Goal: Task Accomplishment & Management: Manage account settings

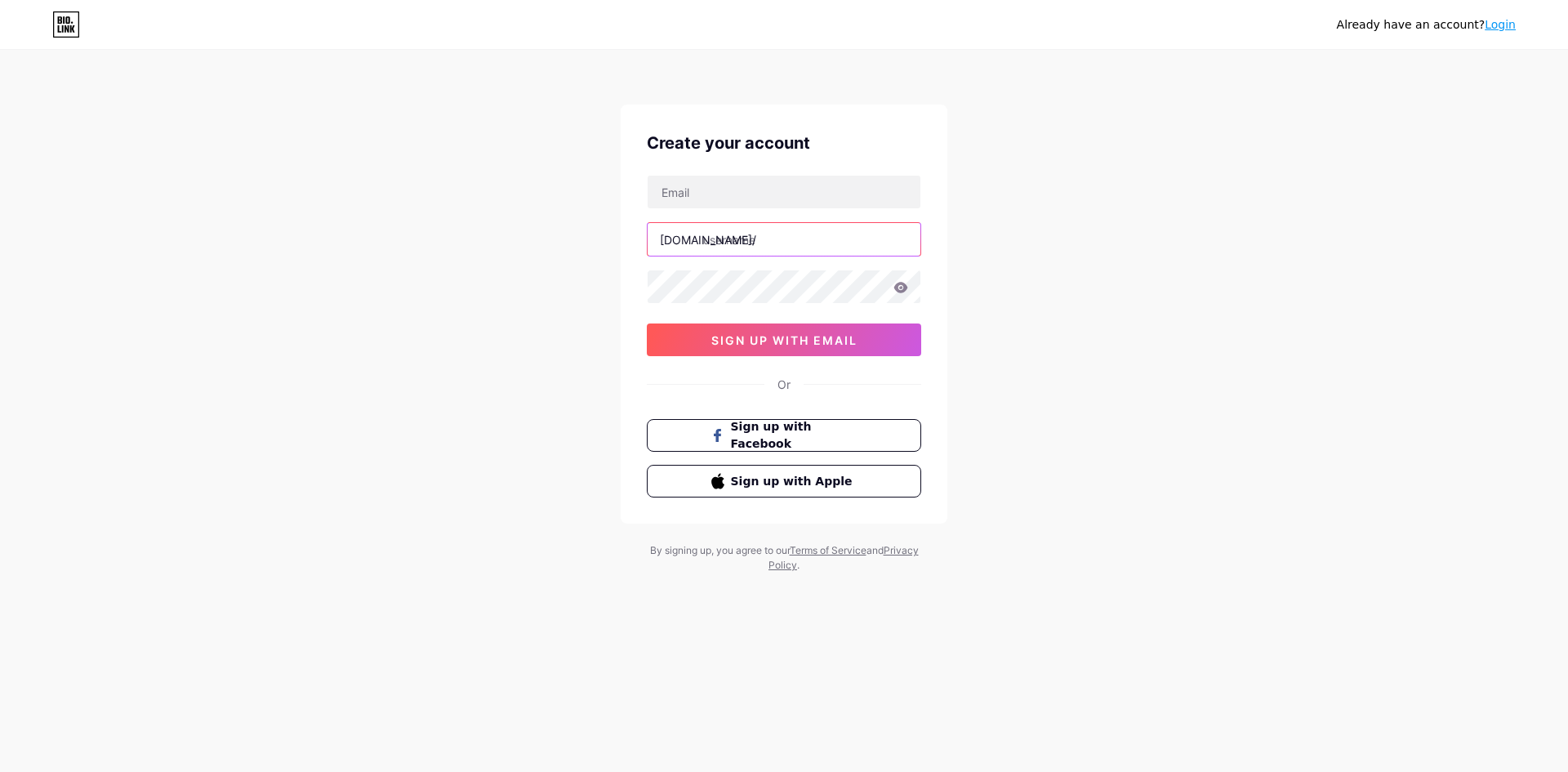
click at [772, 241] on input "text" at bounding box center [784, 239] width 272 height 33
type input "clinicasosaude"
click at [760, 190] on input "text" at bounding box center [784, 192] width 272 height 33
paste input "[EMAIL_ADDRESS][DOMAIN_NAME]"
type input "[EMAIL_ADDRESS][DOMAIN_NAME]"
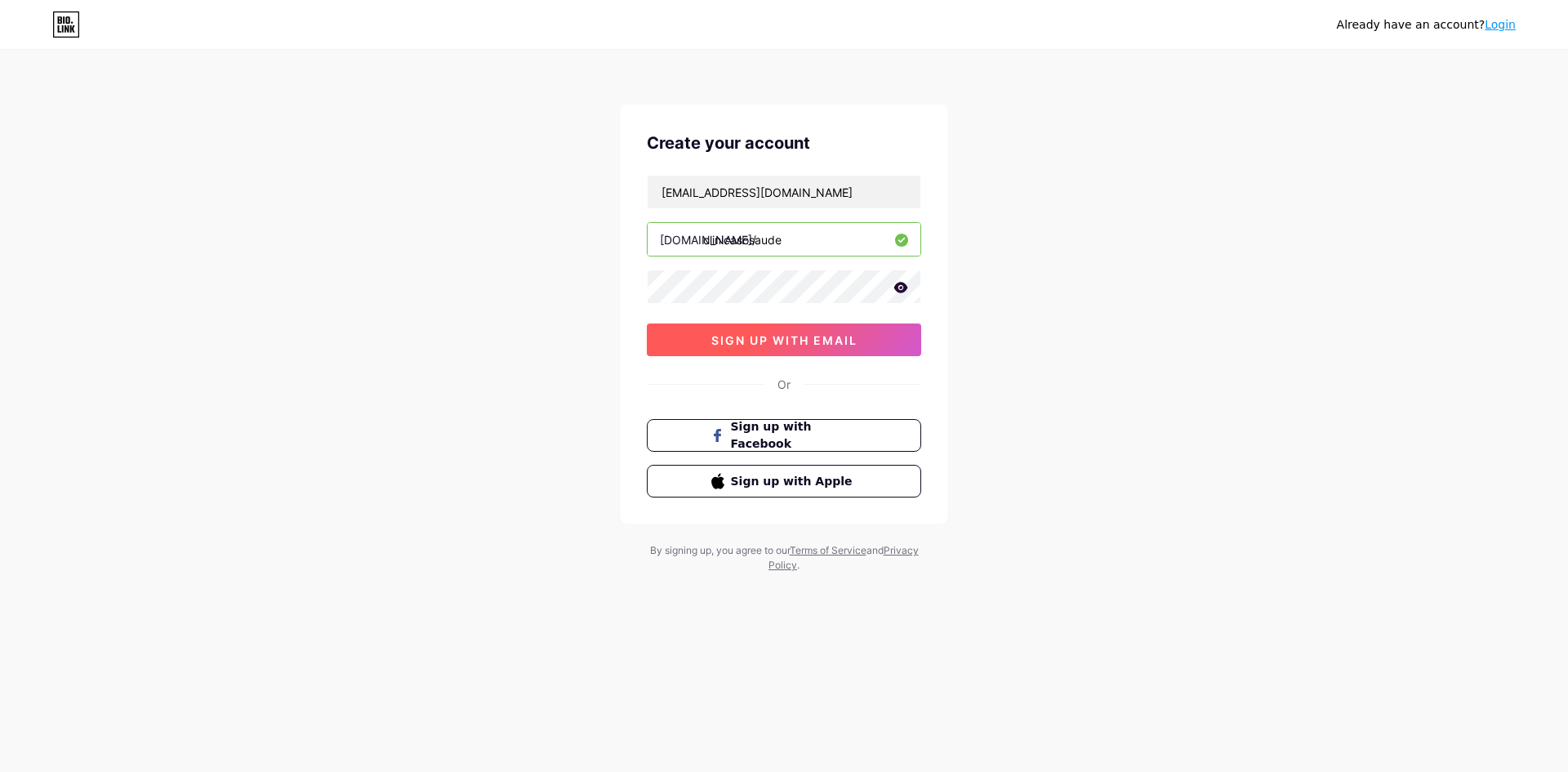
click at [799, 339] on span "sign up with email" at bounding box center [784, 340] width 146 height 14
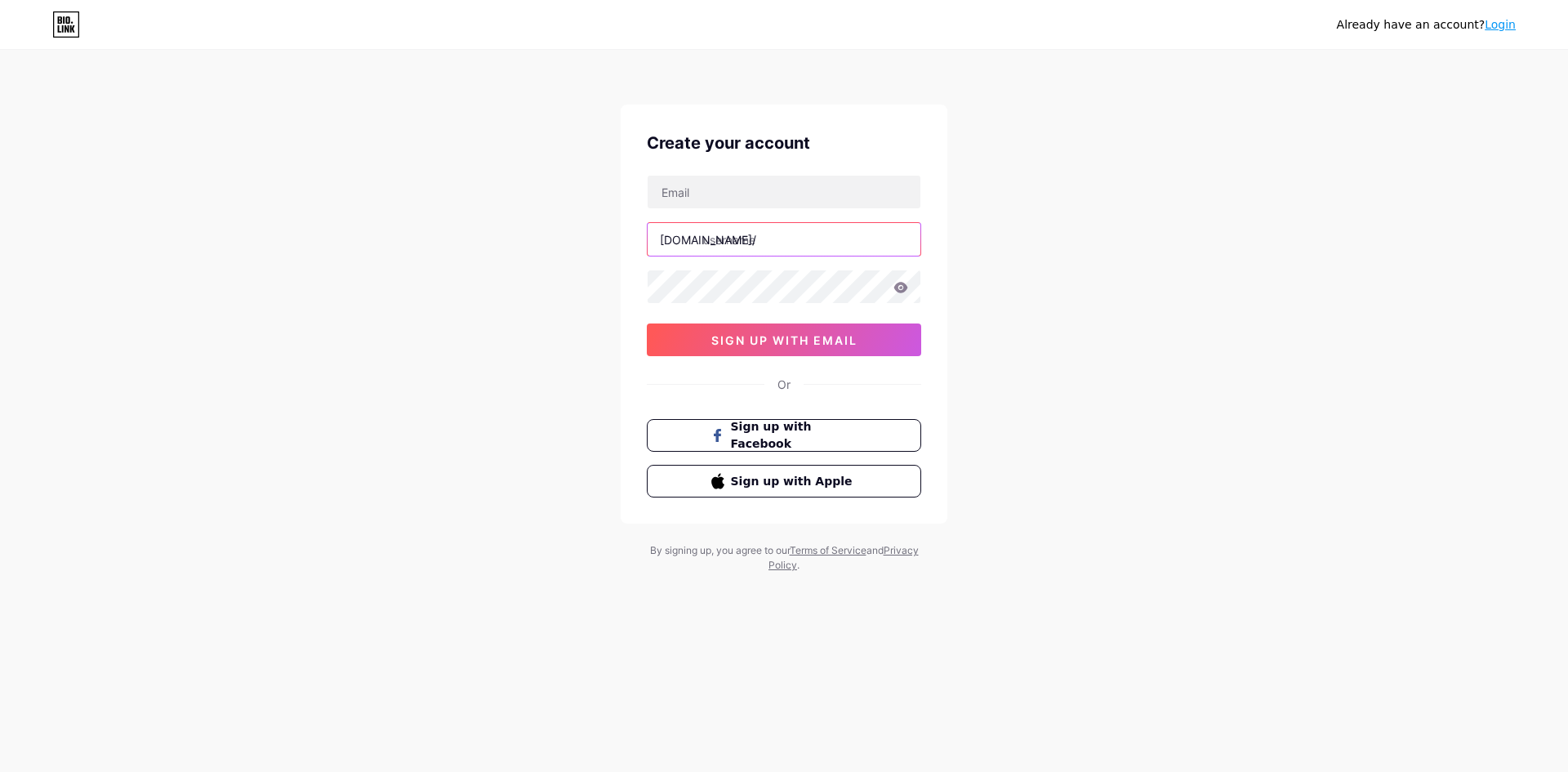
click at [733, 241] on input "text" at bounding box center [784, 239] width 272 height 33
type input "clinicasosaude"
click at [725, 190] on input "text" at bounding box center [784, 192] width 272 height 33
paste input "[EMAIL_ADDRESS][DOMAIN_NAME]"
type input "[EMAIL_ADDRESS][DOMAIN_NAME]"
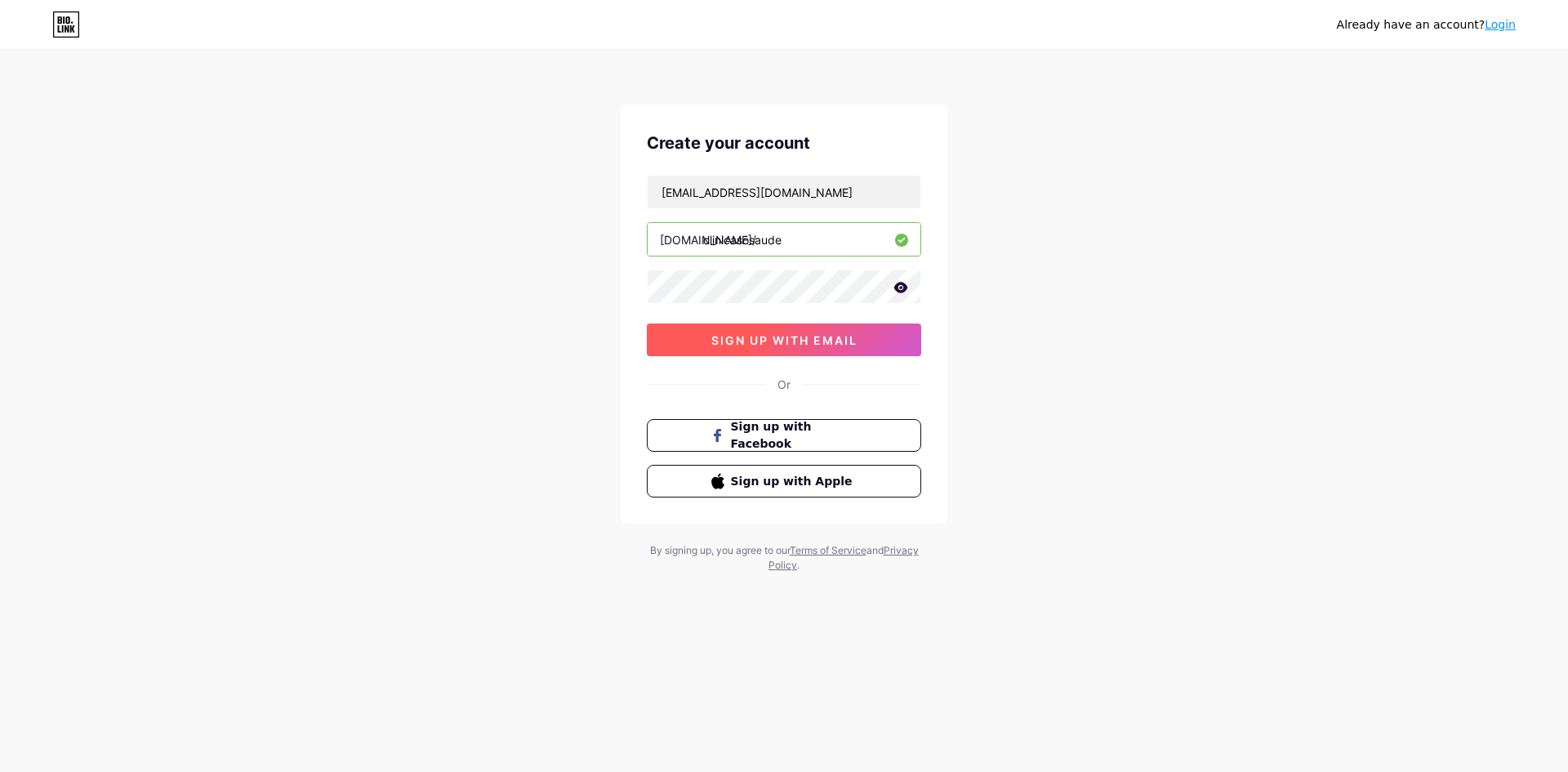
click at [746, 331] on button "sign up with email" at bounding box center [784, 339] width 274 height 33
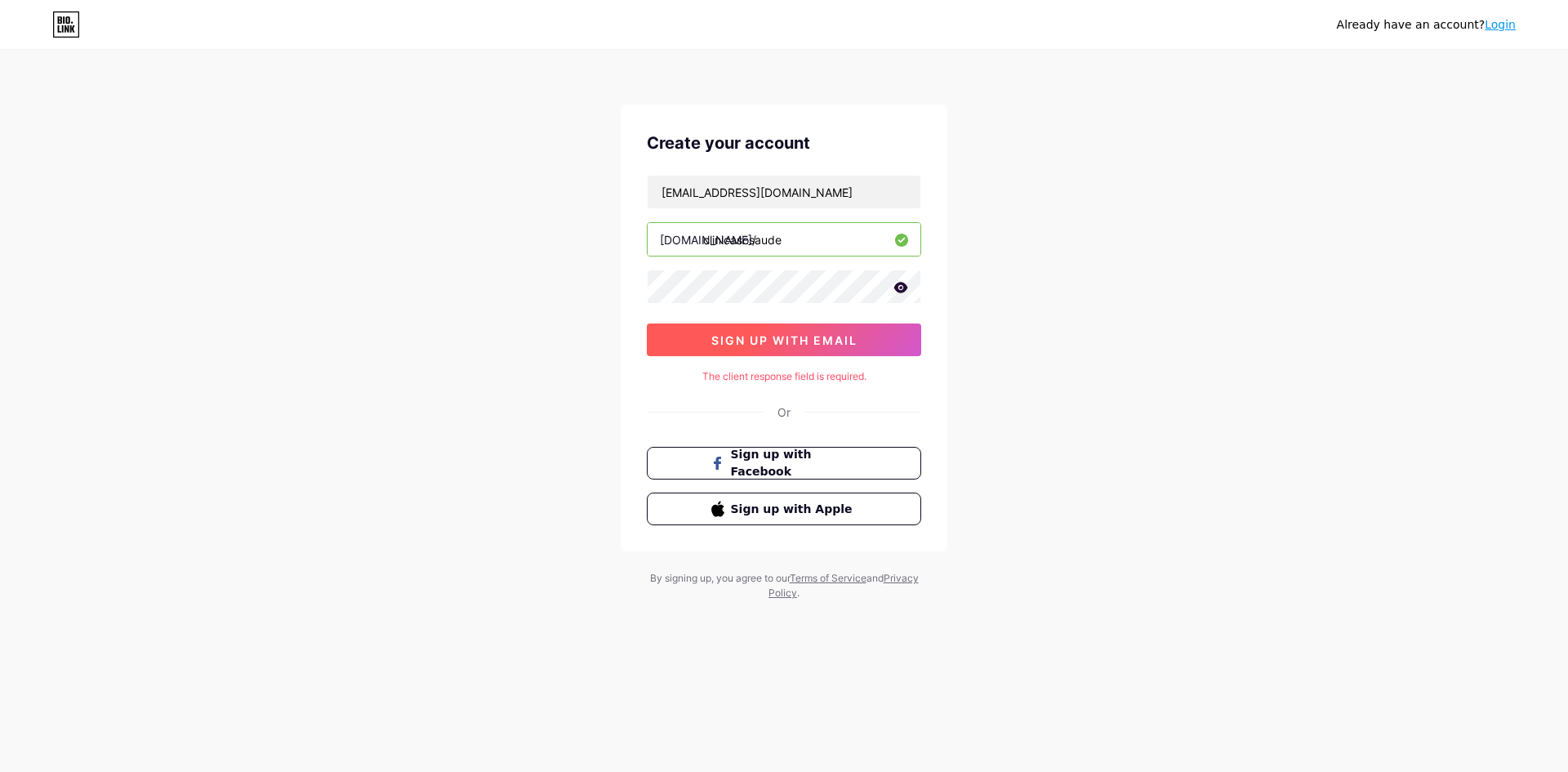
click at [822, 349] on button "sign up with email" at bounding box center [784, 339] width 274 height 33
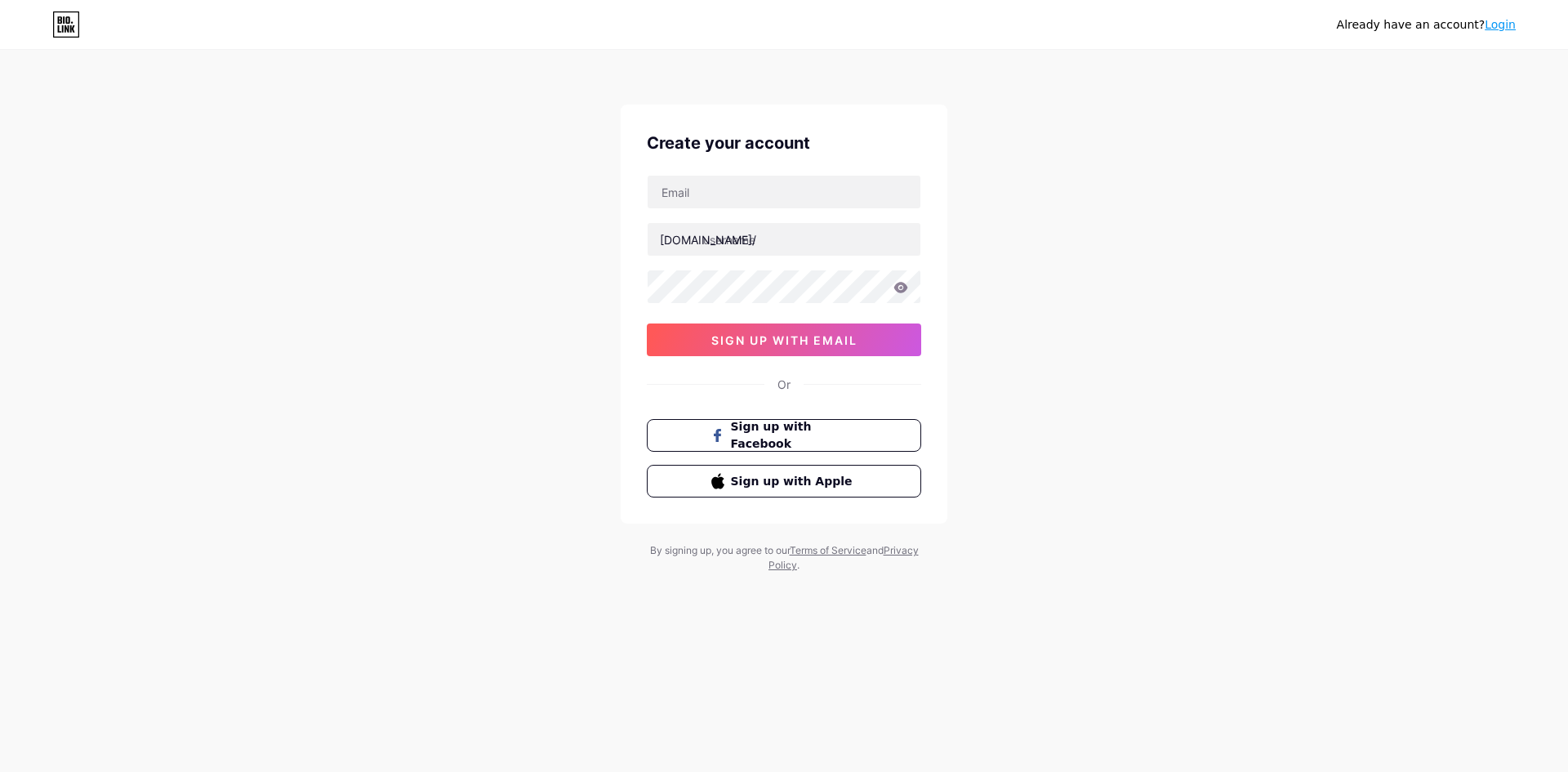
click at [77, 16] on icon at bounding box center [67, 24] width 28 height 26
click at [758, 198] on input "text" at bounding box center [784, 192] width 272 height 33
paste input "[EMAIL_ADDRESS][DOMAIN_NAME]"
type input "[EMAIL_ADDRESS][DOMAIN_NAME]"
click at [742, 240] on input "text" at bounding box center [784, 239] width 272 height 33
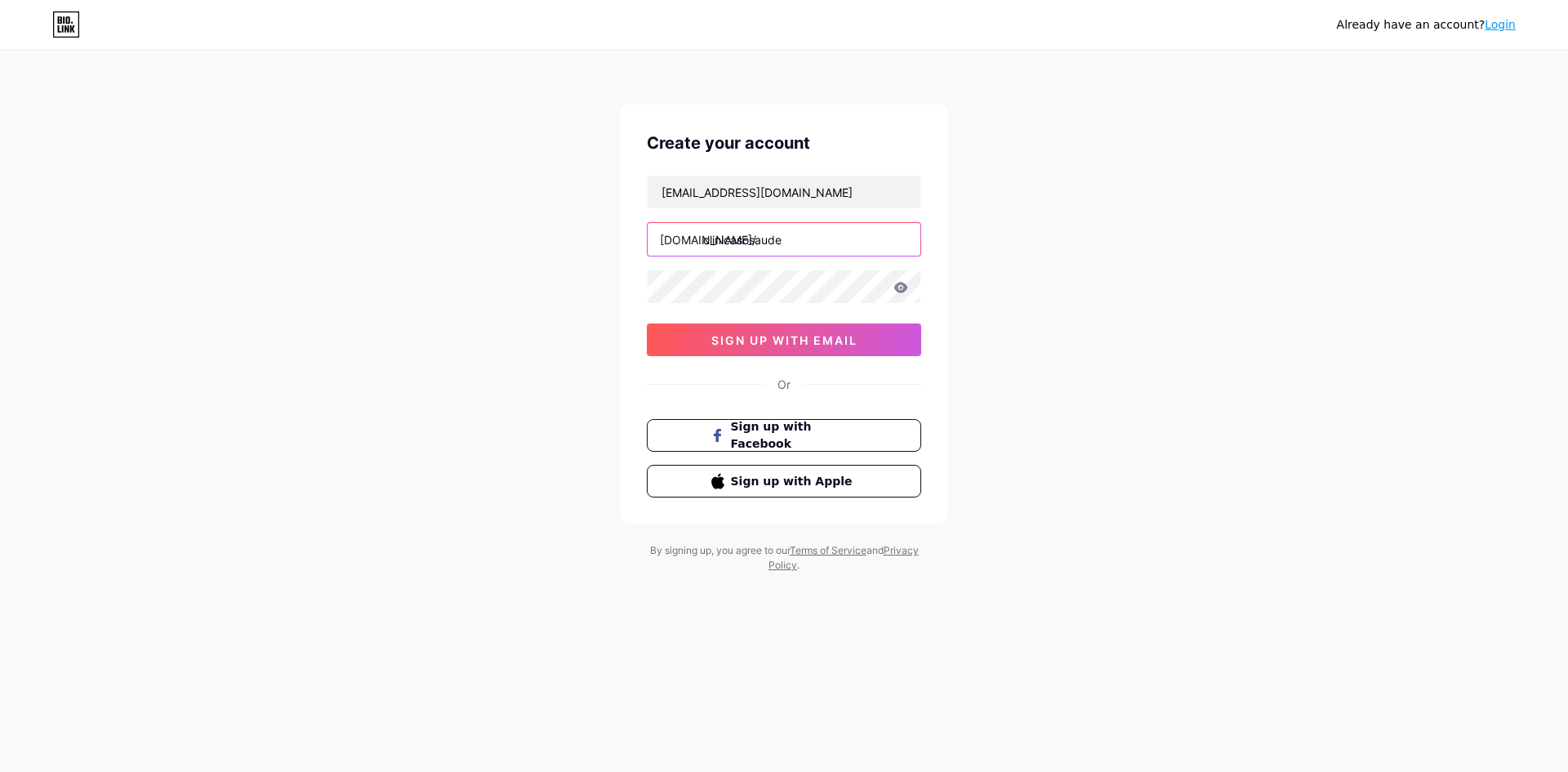
type input "clinicasosaude"
click at [901, 288] on icon at bounding box center [901, 287] width 14 height 11
click at [827, 335] on span "sign up with email" at bounding box center [784, 340] width 146 height 14
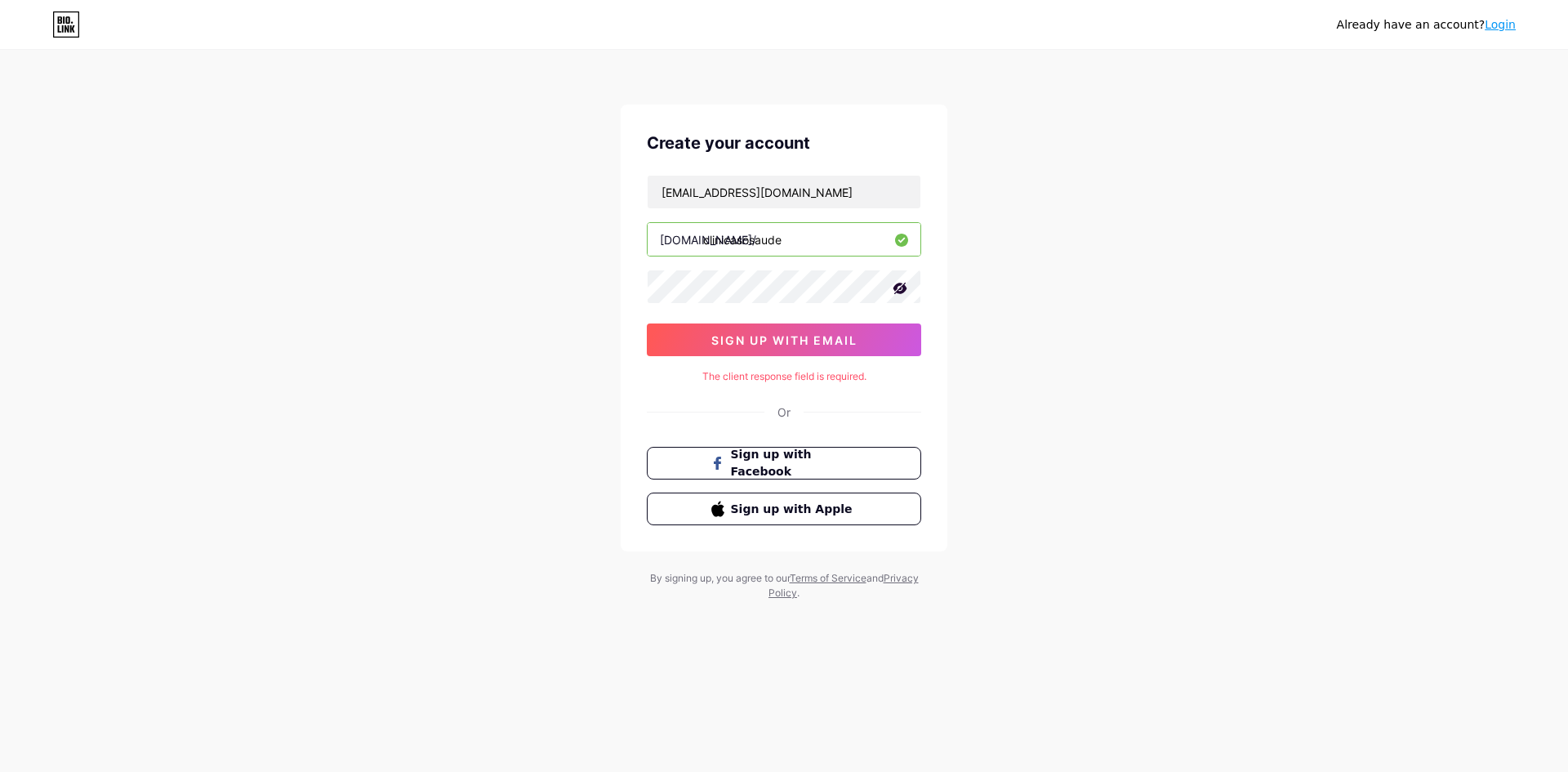
click at [746, 321] on div "sosaudecolatina@gmail.com bio.link/ clinicasosaude sign up with email" at bounding box center [784, 266] width 274 height 181
click at [742, 334] on span "sign up with email" at bounding box center [784, 340] width 146 height 14
drag, startPoint x: 820, startPoint y: 186, endPoint x: 523, endPoint y: 190, distance: 297.0
click at [523, 190] on div "Already have an account? Login Create your account sosaudecolatina@gmail.com bi…" at bounding box center [784, 326] width 1568 height 653
click at [1506, 31] on link "Login" at bounding box center [1499, 24] width 31 height 13
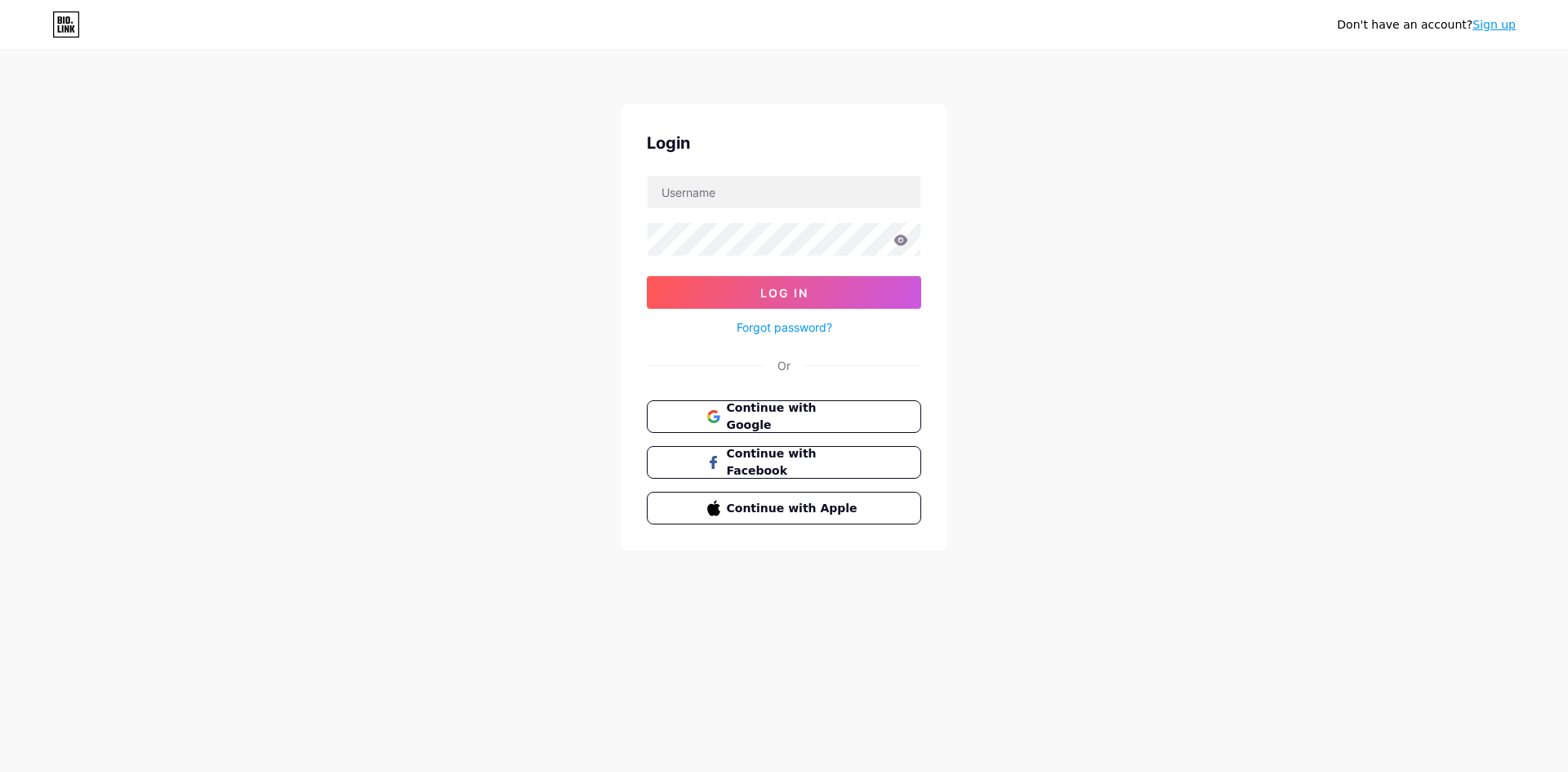
click at [1493, 25] on link "Sign up" at bounding box center [1494, 24] width 44 height 13
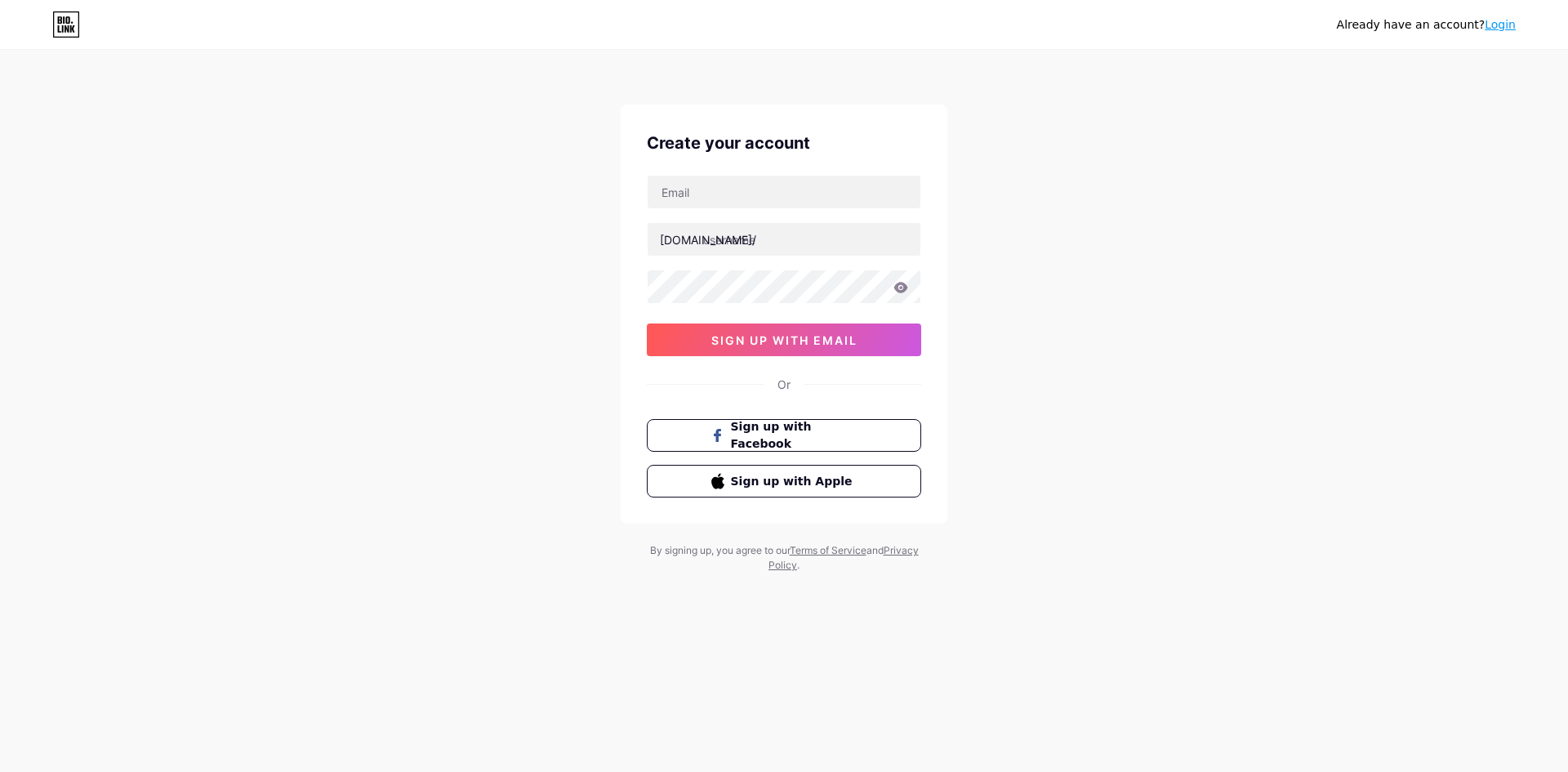
click at [1499, 27] on link "Login" at bounding box center [1499, 24] width 31 height 13
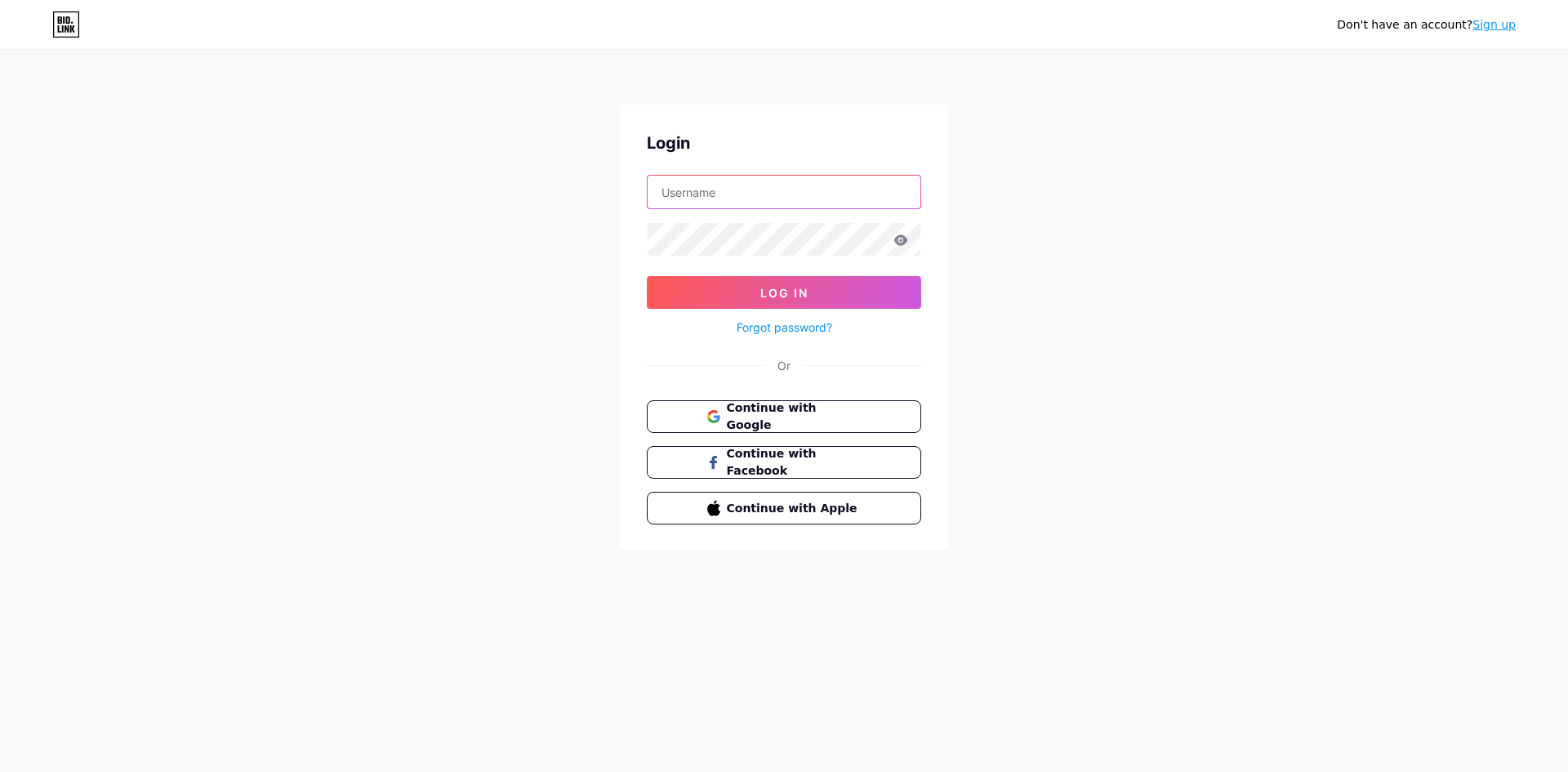
click at [738, 192] on input "text" at bounding box center [784, 192] width 272 height 33
paste input "[EMAIL_ADDRESS][DOMAIN_NAME]"
type input "[EMAIL_ADDRESS][DOMAIN_NAME]"
click at [798, 329] on link "Forgot password?" at bounding box center [784, 326] width 95 height 17
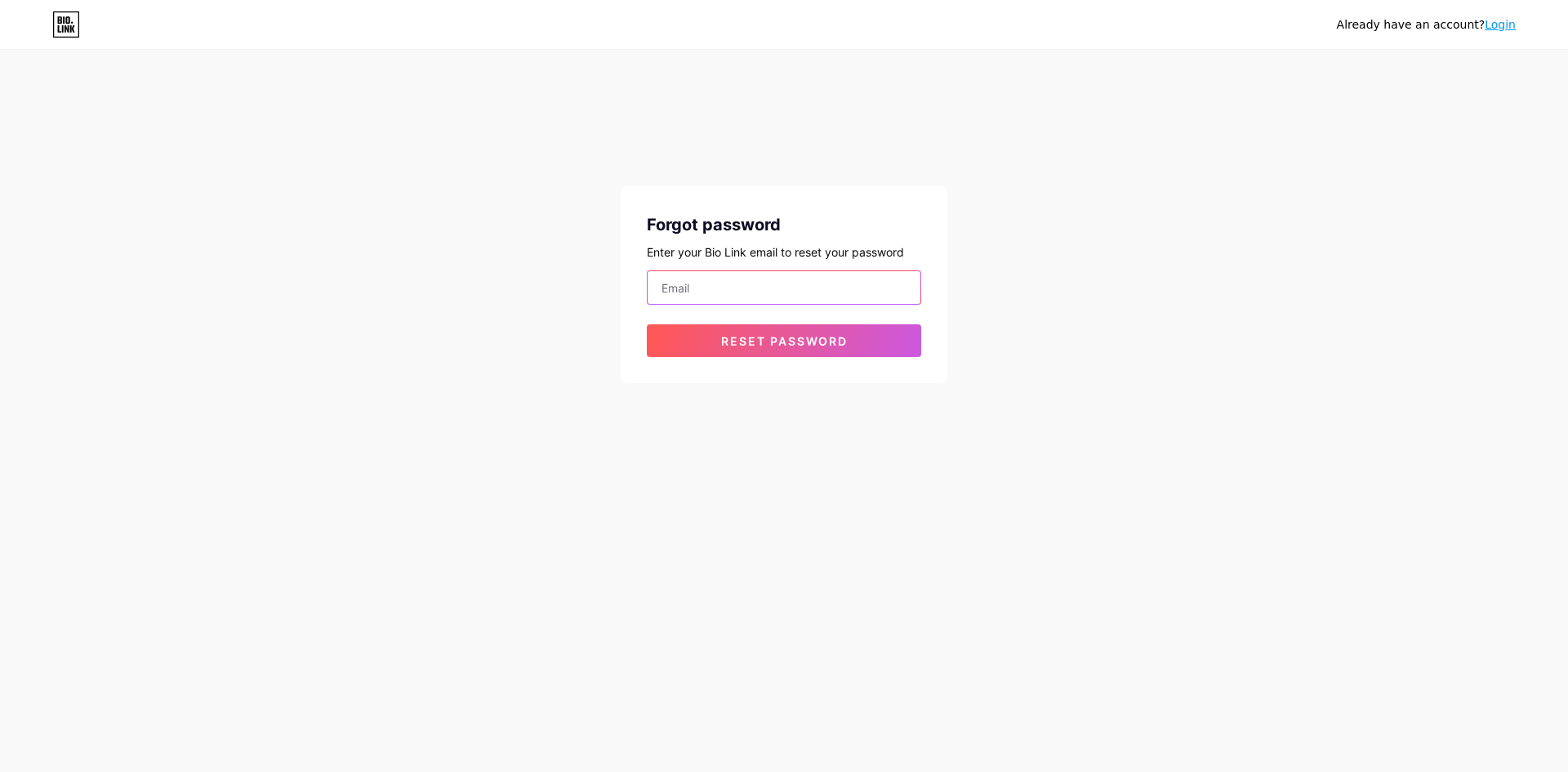
click at [765, 294] on input "email" at bounding box center [784, 288] width 272 height 33
paste input "[EMAIL_ADDRESS][DOMAIN_NAME]"
type input "[EMAIL_ADDRESS][DOMAIN_NAME]"
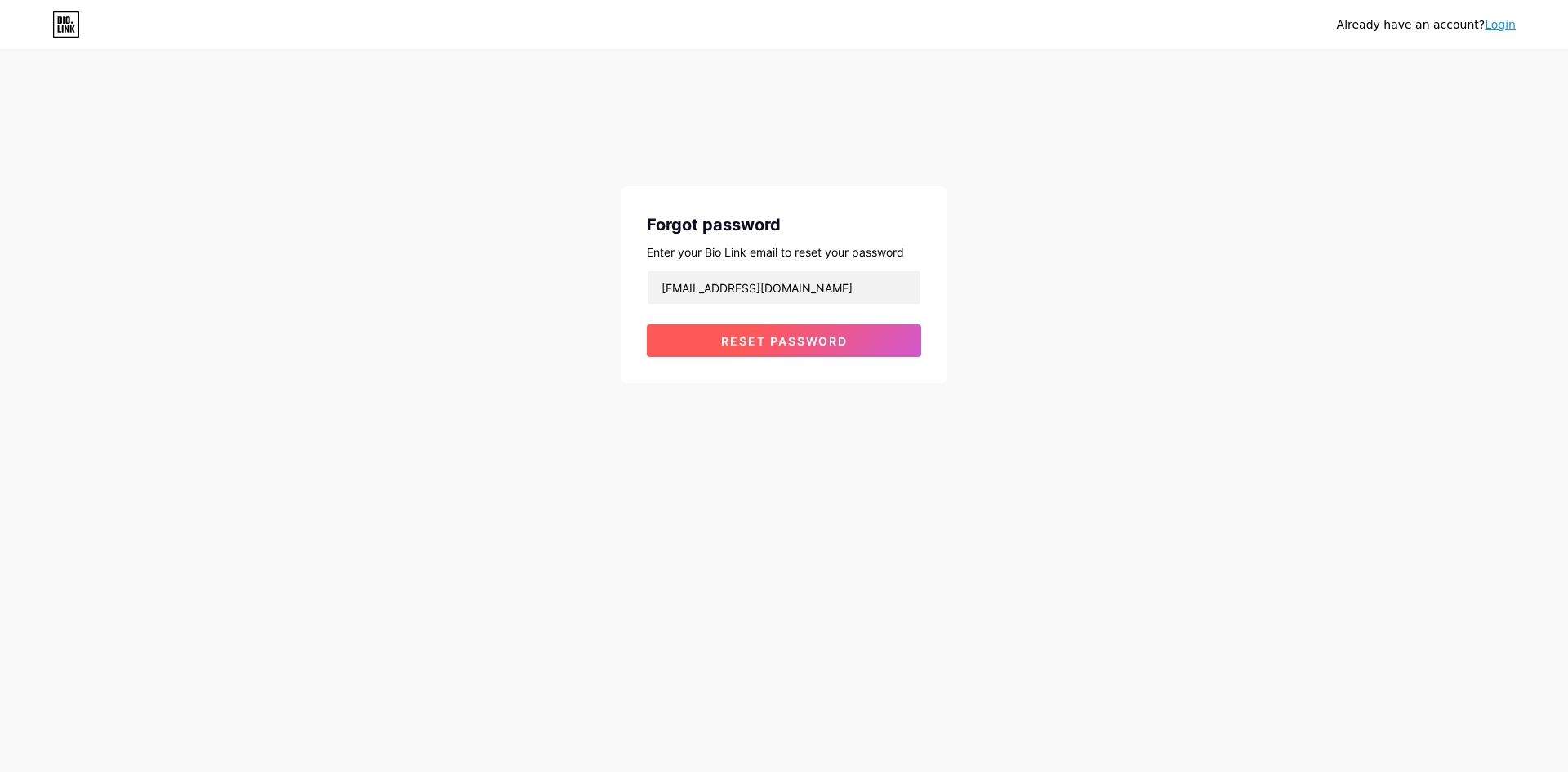
click at [754, 351] on button "Reset password" at bounding box center [784, 340] width 274 height 33
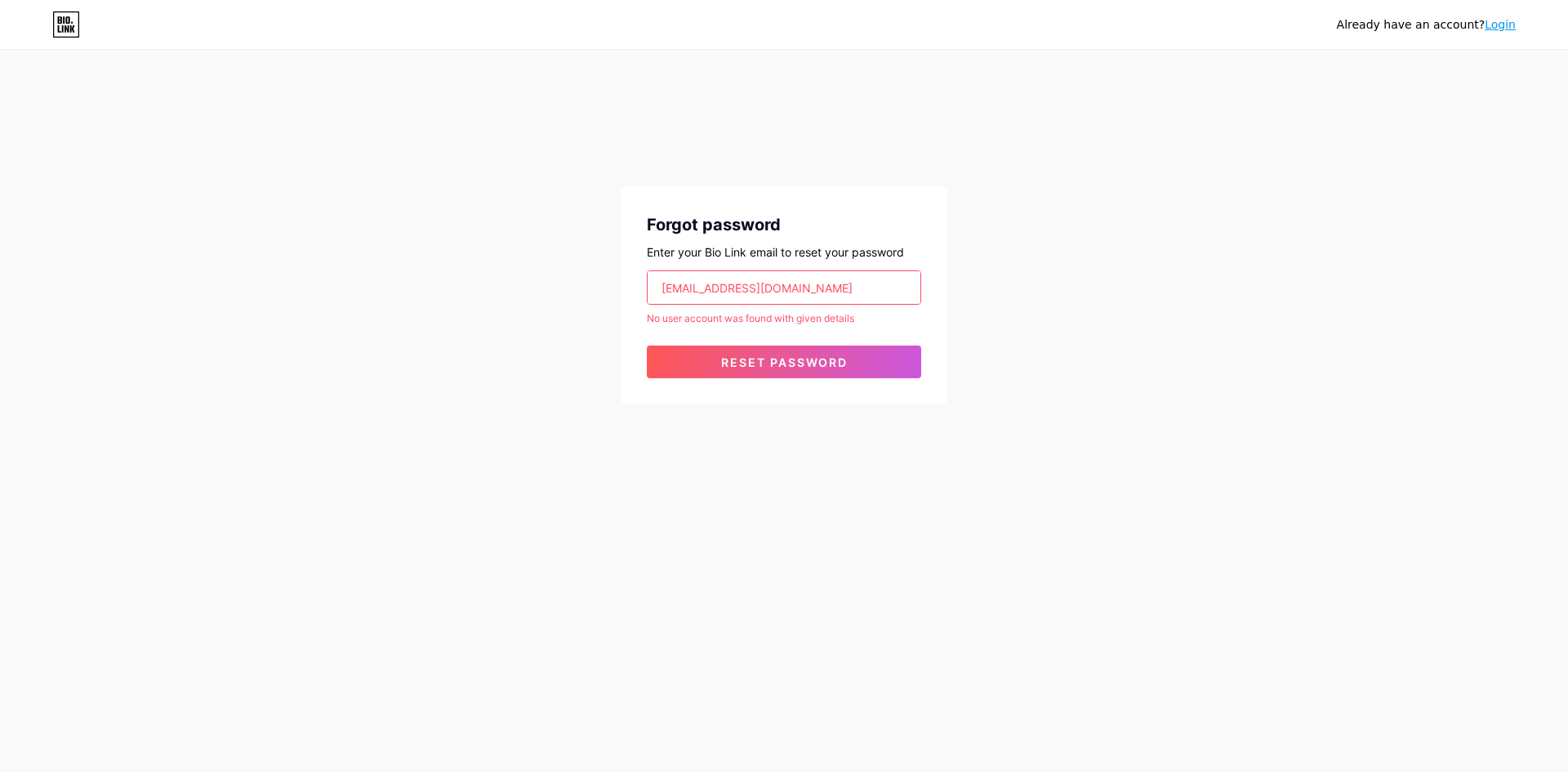
click at [50, 20] on div "Already have an account? Login" at bounding box center [784, 24] width 1568 height 26
click at [61, 24] on icon at bounding box center [60, 19] width 4 height 7
